Goal: Information Seeking & Learning: Learn about a topic

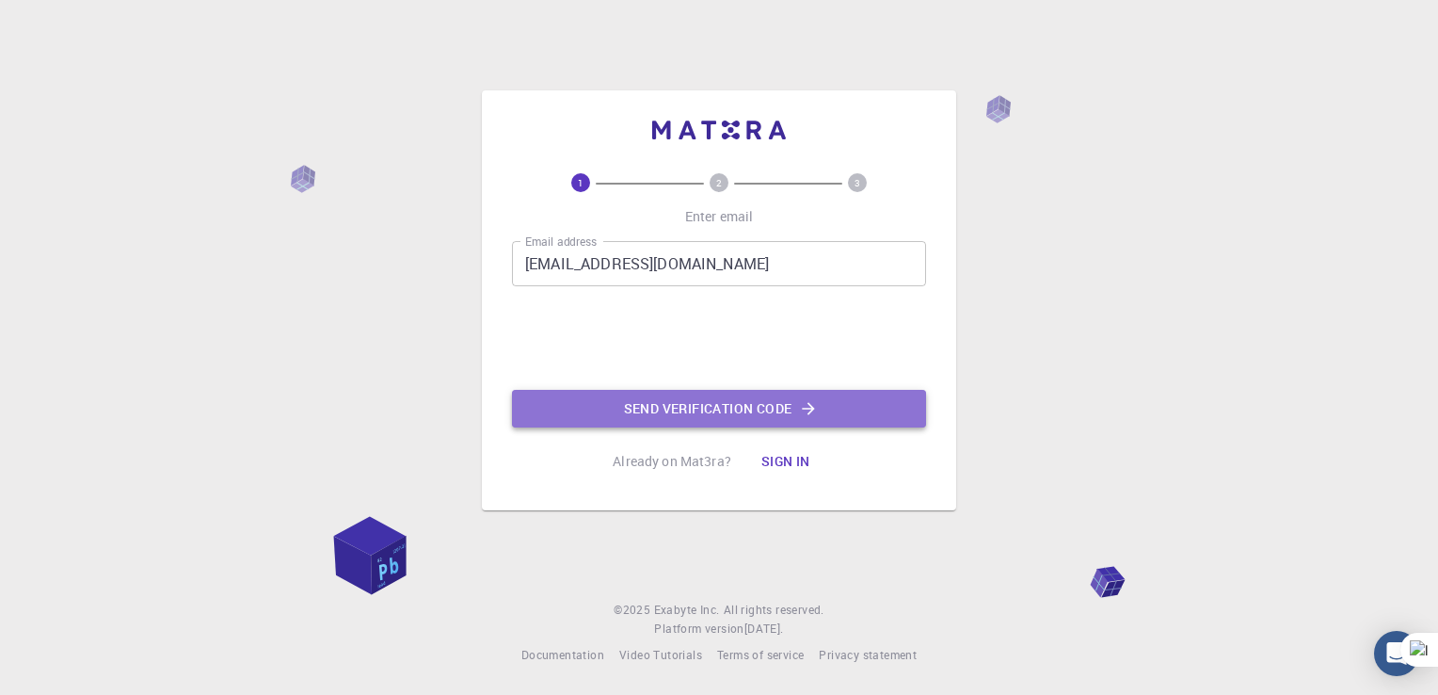
click at [647, 416] on button "Send verification code" at bounding box center [719, 409] width 414 height 38
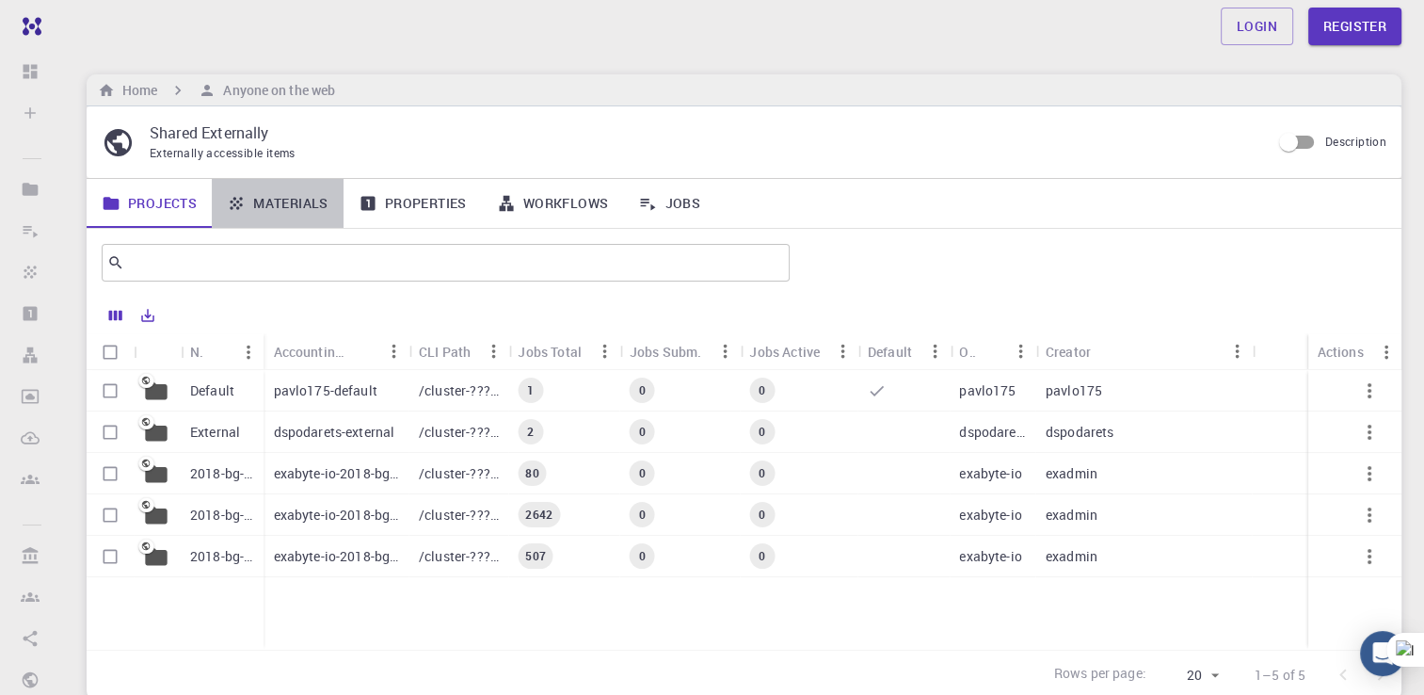
click at [282, 214] on link "Materials" at bounding box center [278, 203] width 132 height 49
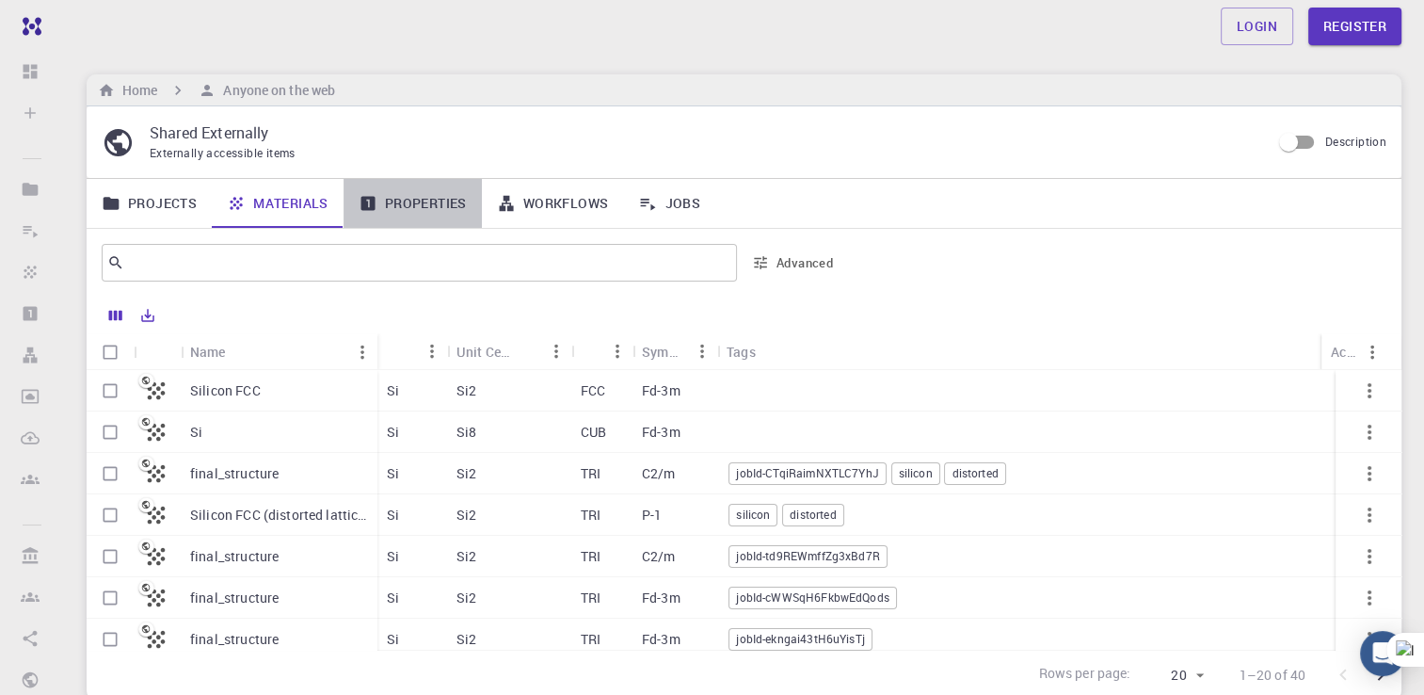
click at [426, 196] on link "Properties" at bounding box center [413, 203] width 138 height 49
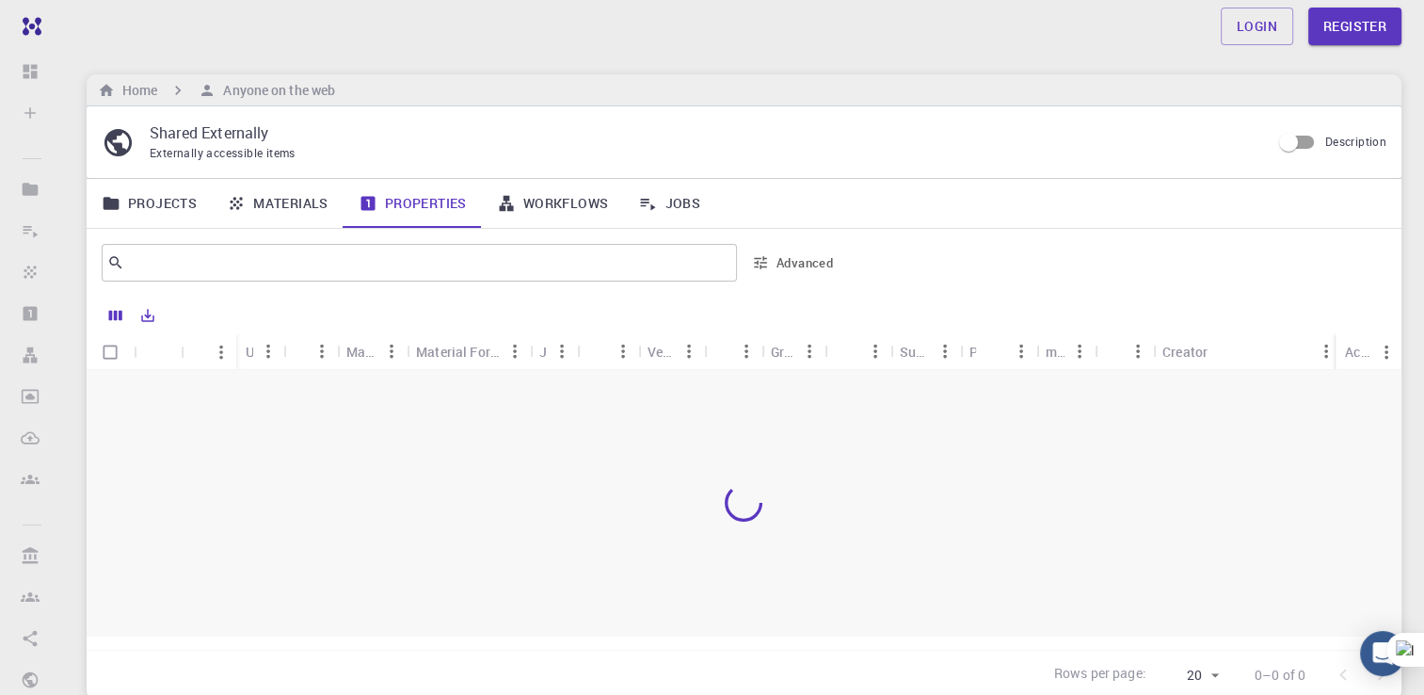
click at [580, 209] on link "Workflows" at bounding box center [553, 203] width 142 height 49
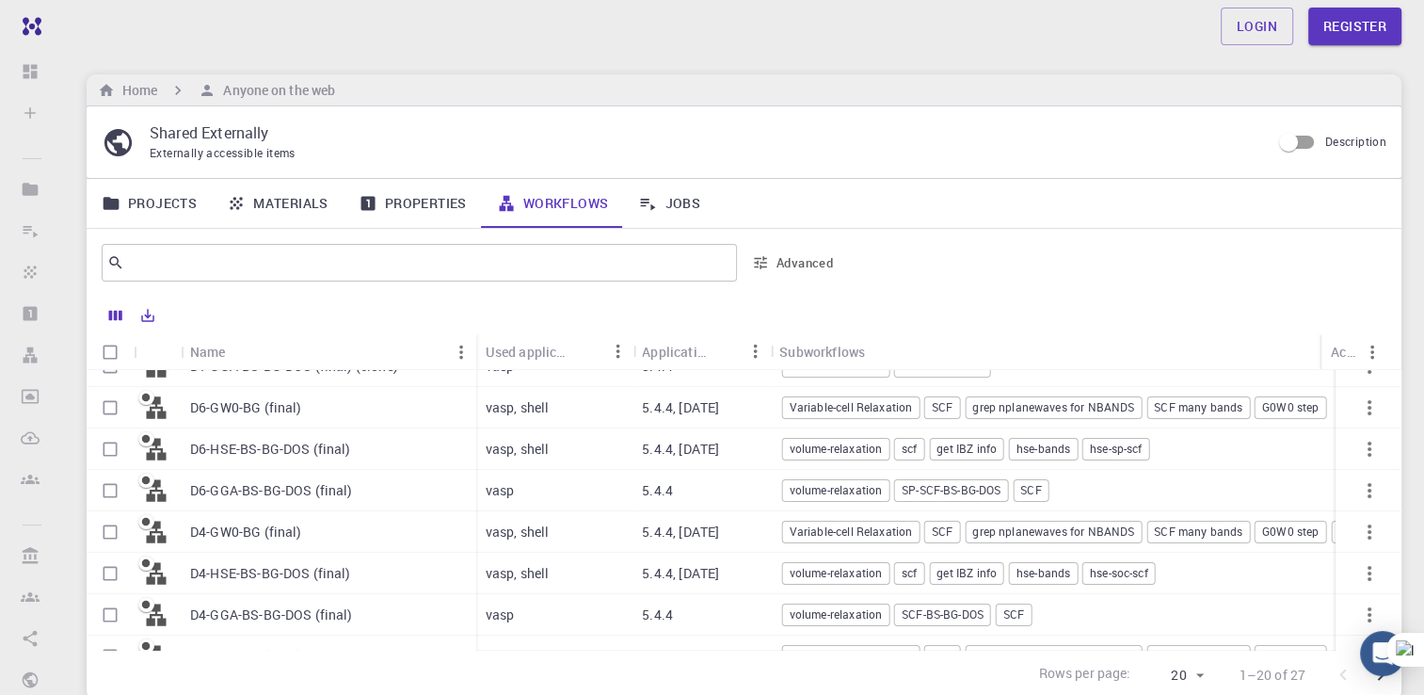
scroll to position [230, 0]
click at [699, 195] on link "Jobs" at bounding box center [669, 203] width 92 height 49
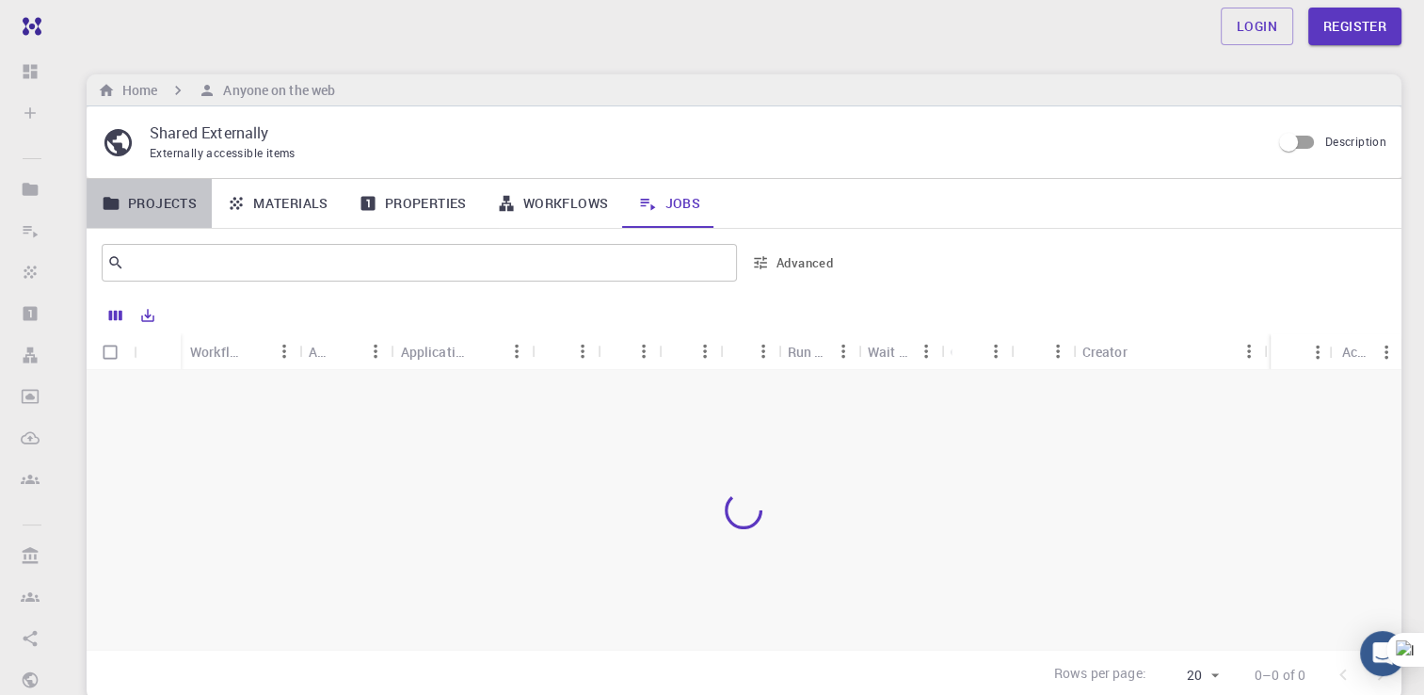
click at [158, 207] on link "Projects" at bounding box center [149, 203] width 125 height 49
